Goal: Communication & Community: Answer question/provide support

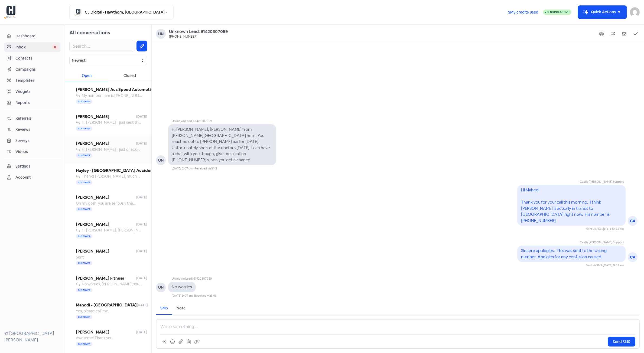
click at [91, 147] on span "Hi [PERSON_NAME] - just checking in to see if you had had any luck tracing a sp…" at bounding box center [193, 149] width 223 height 5
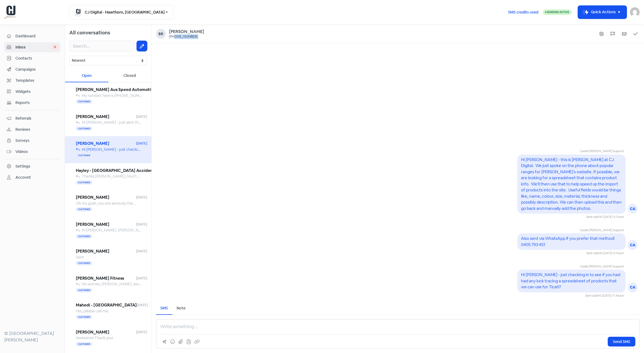
drag, startPoint x: 174, startPoint y: 36, endPoint x: 191, endPoint y: 36, distance: 16.5
click at [191, 36] on div "[PHONE_NUMBER]" at bounding box center [186, 37] width 35 height 4
click at [624, 11] on button "Icon For Thunder-move Quick Actions" at bounding box center [602, 12] width 49 height 13
click at [212, 52] on div "Castle [PERSON_NAME] Support CA Hi [PERSON_NAME] - this is [PERSON_NAME] at CJ …" at bounding box center [398, 170] width 492 height 255
click at [187, 31] on div "[PERSON_NAME]" at bounding box center [186, 32] width 35 height 6
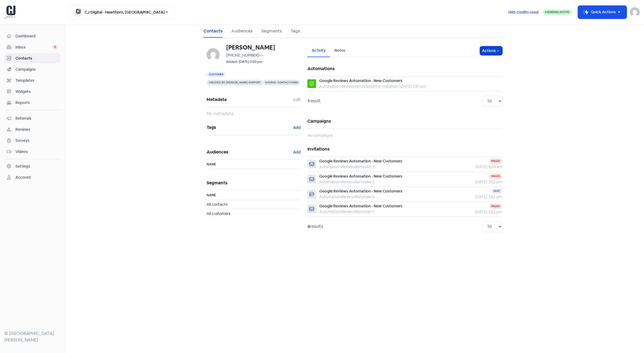
click at [500, 51] on icon "button" at bounding box center [498, 51] width 4 height 4
click at [476, 74] on button "Edit details" at bounding box center [480, 73] width 43 height 11
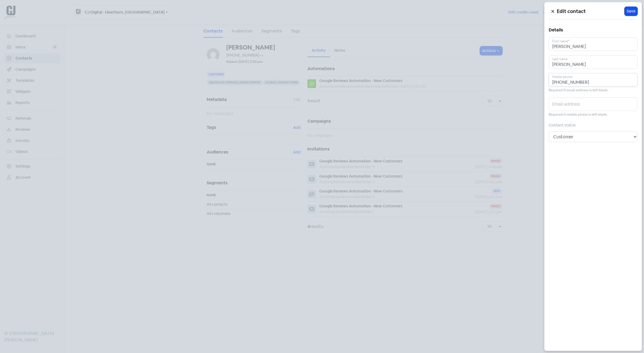
drag, startPoint x: 561, startPoint y: 83, endPoint x: 613, endPoint y: 82, distance: 52.8
click at [612, 82] on input "[PHONE_NUMBER]" at bounding box center [593, 80] width 89 height 14
click at [573, 81] on input "+61437" at bounding box center [593, 80] width 89 height 14
type input "[PHONE_NUMBER]"
click at [629, 12] on span "Save" at bounding box center [631, 11] width 9 height 6
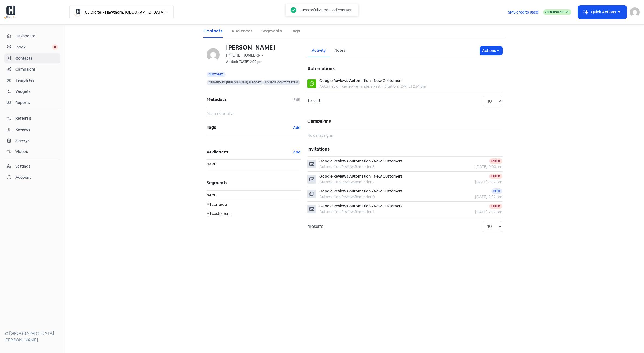
click at [24, 48] on span "Inbox" at bounding box center [33, 47] width 37 height 6
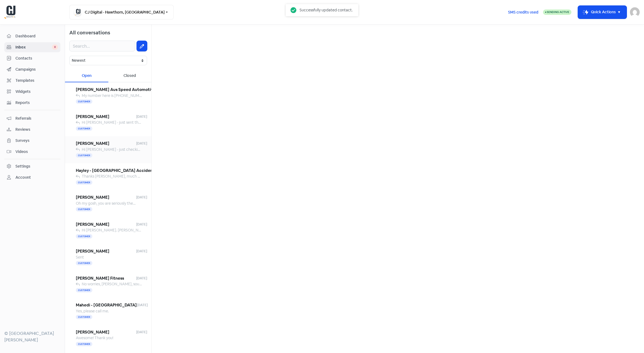
click at [99, 151] on span "Hi [PERSON_NAME] - just checking in to see if you had had any luck tracing a sp…" at bounding box center [193, 149] width 223 height 5
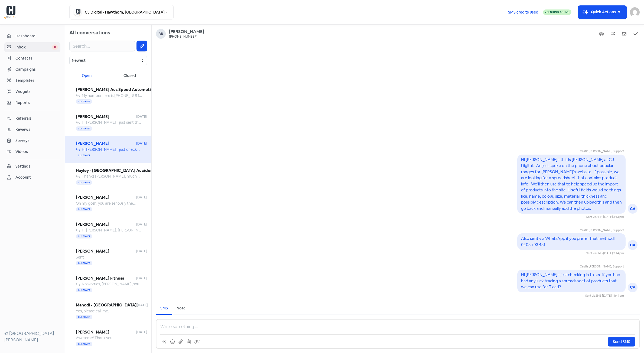
click at [548, 216] on div "Sent via SMS · [DATE] 3:13 pm" at bounding box center [578, 217] width 91 height 5
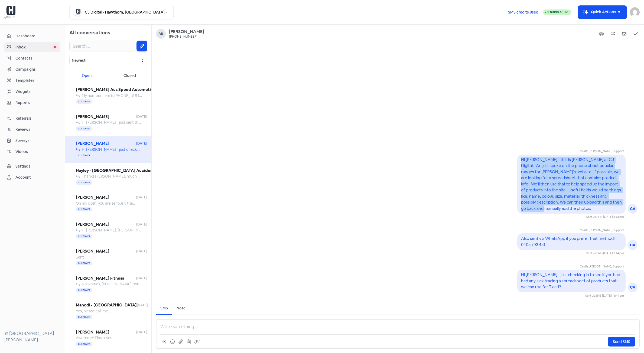
drag, startPoint x: 544, startPoint y: 211, endPoint x: 519, endPoint y: 160, distance: 57.1
click at [519, 160] on div "Hi [PERSON_NAME] - this is [PERSON_NAME] at CJ Digital. We just spoke on the ph…" at bounding box center [571, 184] width 108 height 59
copy pre "Hi [PERSON_NAME] - this is [PERSON_NAME] at CJ Digital. We just spoke on the ph…"
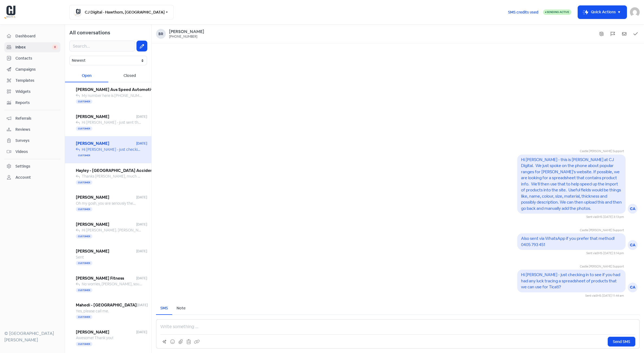
drag, startPoint x: 178, startPoint y: 329, endPoint x: 180, endPoint y: 326, distance: 3.5
click at [178, 329] on p at bounding box center [397, 327] width 475 height 6
click at [180, 325] on p at bounding box center [397, 327] width 475 height 6
click at [219, 327] on p "Hi [PERSON_NAME] - this is [PERSON_NAME] at CJ DIgital." at bounding box center [397, 327] width 475 height 6
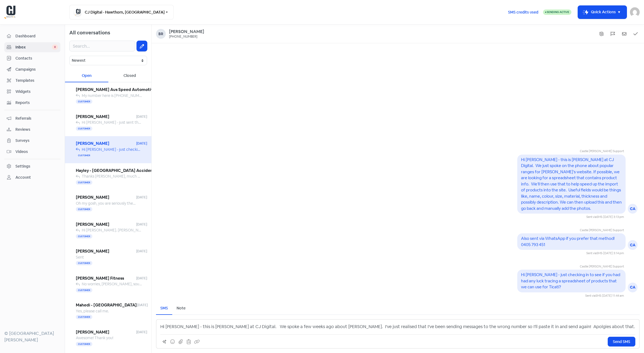
click at [526, 328] on p "Hi [PERSON_NAME] - this is [PERSON_NAME] at CJ Digital. We spoke a few weeks ag…" at bounding box center [397, 327] width 475 height 6
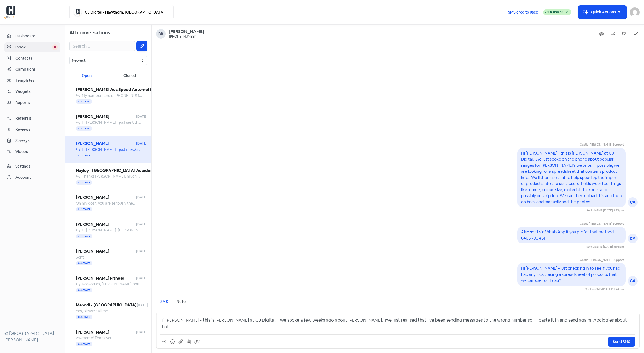
click at [570, 328] on p "Hi [PERSON_NAME] - this is [PERSON_NAME] at CJ Digital. We spoke a few weeks ag…" at bounding box center [397, 323] width 475 height 13
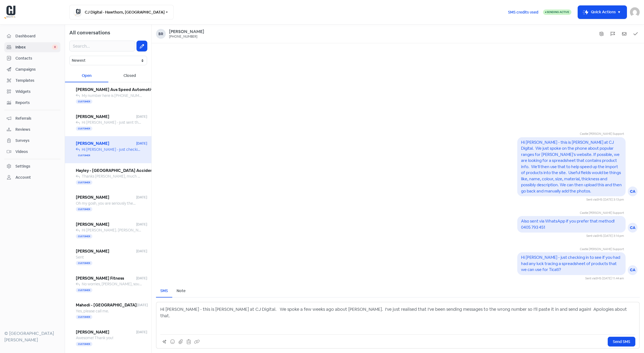
click at [538, 202] on div "Sent via SMS · [DATE] 3:13 pm" at bounding box center [578, 199] width 91 height 5
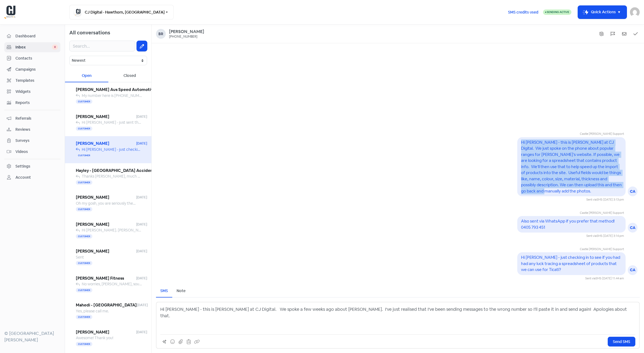
drag, startPoint x: 519, startPoint y: 187, endPoint x: 518, endPoint y: 150, distance: 37.4
click at [518, 150] on div "Hi [PERSON_NAME] - this is [PERSON_NAME] at CJ Digital. We just spoke on the ph…" at bounding box center [571, 166] width 108 height 59
copy pre "Hi [PERSON_NAME] - this is [PERSON_NAME] at CJ Digital. We just spoke on the ph…"
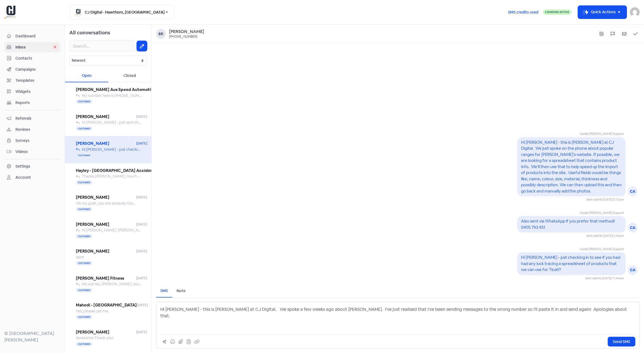
click at [567, 320] on div "Hi [PERSON_NAME] - this is [PERSON_NAME] at CJ Digital. We spoke a few weeks ag…" at bounding box center [397, 318] width 475 height 24
click at [567, 315] on p "Hi [PERSON_NAME] - this is [PERSON_NAME] at CJ Digital. We spoke a few weeks ag…" at bounding box center [397, 312] width 475 height 13
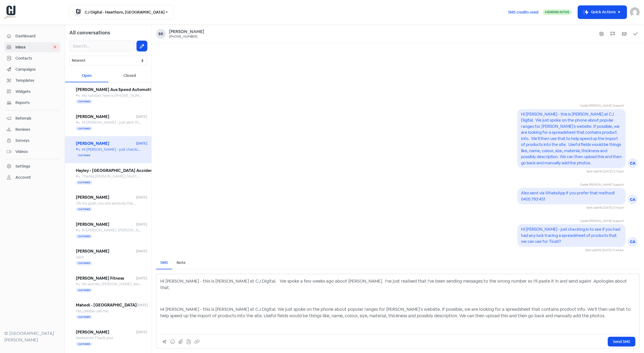
click at [347, 307] on p "Hi [PERSON_NAME] - this is [PERSON_NAME] at CJ Digital. We just spoke on the ph…" at bounding box center [397, 312] width 475 height 13
drag, startPoint x: 367, startPoint y: 309, endPoint x: 251, endPoint y: 307, distance: 116.5
click at [153, 308] on div "SMS Note Send Message Hi [PERSON_NAME] - this is [PERSON_NAME] at CJ Digital. W…" at bounding box center [398, 302] width 492 height 101
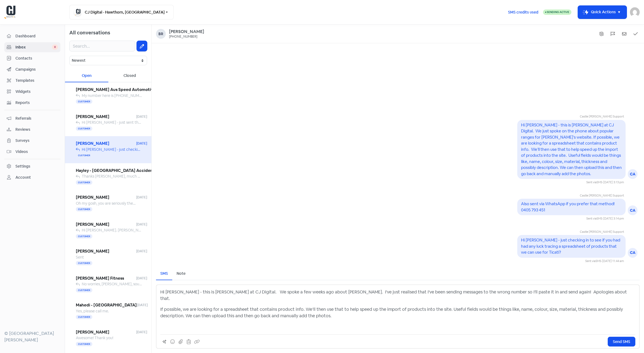
click at [486, 299] on p "Hi [PERSON_NAME] - this is [PERSON_NAME] at CJ Digital. We spoke a few weeks ag…" at bounding box center [397, 295] width 475 height 13
click at [497, 300] on p "Hi [PERSON_NAME] - this is [PERSON_NAME] at CJ Digital. We spoke a few weeks ag…" at bounding box center [397, 295] width 475 height 13
drag, startPoint x: 515, startPoint y: 298, endPoint x: 484, endPoint y: 300, distance: 30.6
click at [484, 300] on p "Hi [PERSON_NAME] - this is [PERSON_NAME] at CJ Digital. We spoke a few weeks ag…" at bounding box center [397, 295] width 475 height 13
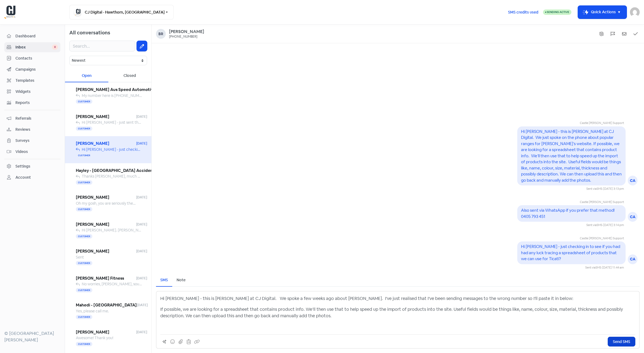
click at [625, 342] on span "Send SMS" at bounding box center [621, 342] width 17 height 6
